Goal: Task Accomplishment & Management: Complete application form

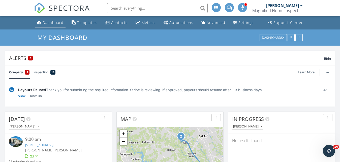
click at [56, 23] on div "Dashboard" at bounding box center [53, 22] width 21 height 5
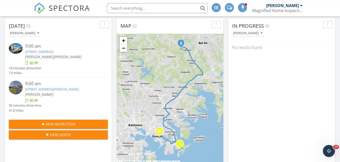
scroll to position [109, 0]
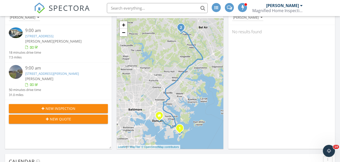
click at [74, 108] on span "New Inspection" at bounding box center [61, 108] width 30 height 5
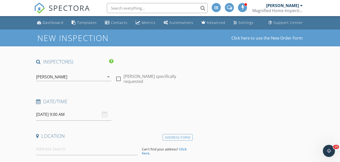
click at [106, 115] on div "[DATE] 9:00 AM" at bounding box center [73, 114] width 75 height 12
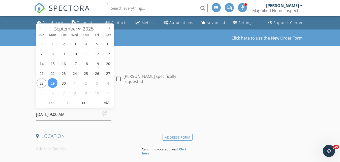
click at [48, 116] on input "[DATE] 9:00 AM" at bounding box center [73, 114] width 75 height 12
type input "[DATE] 9:00 AM"
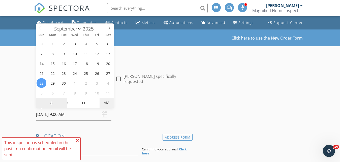
type input "06"
type input "[DATE] 6:00 PM"
click at [106, 103] on span "AM" at bounding box center [107, 103] width 14 height 10
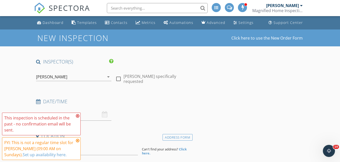
click at [141, 116] on div "Date/Time [DATE] 6:00 PM" at bounding box center [113, 109] width 159 height 22
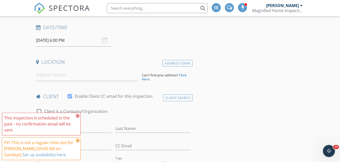
scroll to position [92, 0]
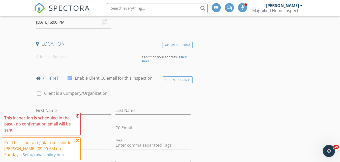
click at [118, 61] on input at bounding box center [87, 57] width 102 height 12
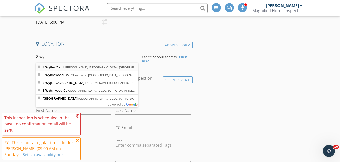
type input "[STREET_ADDRESS][PERSON_NAME]"
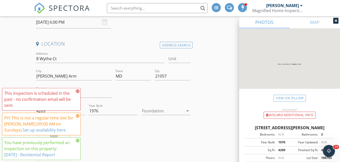
click at [77, 92] on icon at bounding box center [78, 91] width 4 height 4
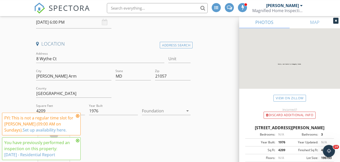
click at [78, 116] on icon at bounding box center [78, 116] width 4 height 4
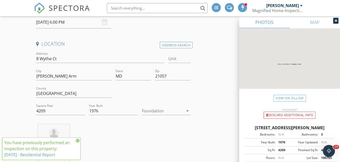
click at [78, 141] on icon at bounding box center [78, 141] width 4 height 4
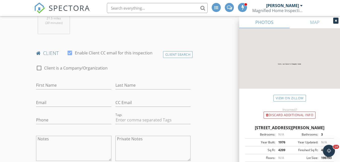
scroll to position [211, 0]
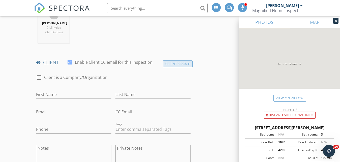
click at [170, 64] on div "Client Search" at bounding box center [178, 63] width 30 height 7
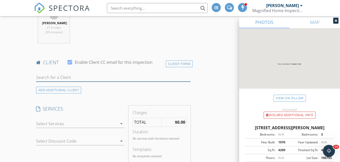
click at [94, 76] on input "text" at bounding box center [113, 77] width 155 height 8
type input "p"
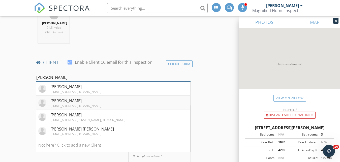
type input "[PERSON_NAME]"
click at [76, 103] on div "[PERSON_NAME]" at bounding box center [75, 101] width 51 height 6
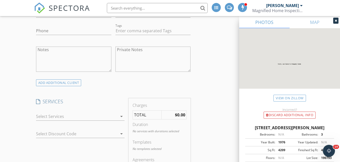
scroll to position [330, 0]
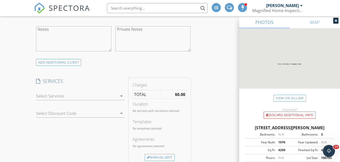
click at [110, 92] on div at bounding box center [76, 96] width 81 height 8
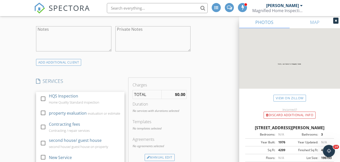
scroll to position [66, 0]
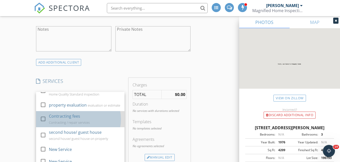
click at [64, 116] on div "Contracting fees" at bounding box center [64, 116] width 31 height 6
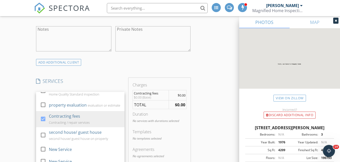
click at [179, 94] on span "$0.00" at bounding box center [182, 95] width 8 height 5
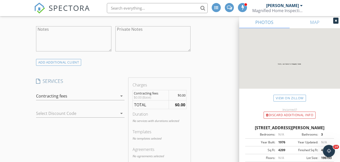
click at [179, 94] on span "$0.00" at bounding box center [182, 95] width 8 height 5
click at [180, 95] on span "$0.00" at bounding box center [182, 95] width 8 height 5
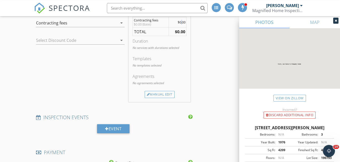
scroll to position [384, 0]
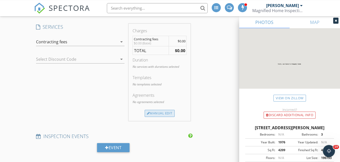
click at [164, 114] on div "Manual Edit" at bounding box center [160, 113] width 30 height 7
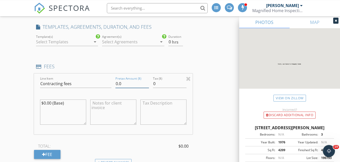
click at [117, 83] on input "0.0" at bounding box center [132, 84] width 34 height 8
type input "2080.0"
type input "2080.75"
click at [224, 101] on div "INSPECTOR(S) check_box [PERSON_NAME] PRIMARY check_box_outline_blank [PERSON_NA…" at bounding box center [170, 149] width 272 height 951
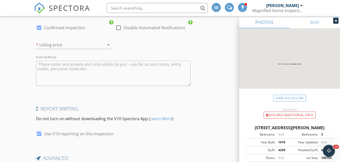
scroll to position [859, 0]
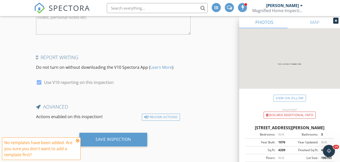
click at [78, 141] on icon at bounding box center [78, 141] width 4 height 4
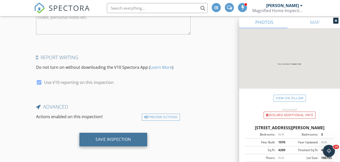
click at [108, 142] on div "Save Inspection" at bounding box center [113, 139] width 36 height 5
